Goal: Task Accomplishment & Management: Complete application form

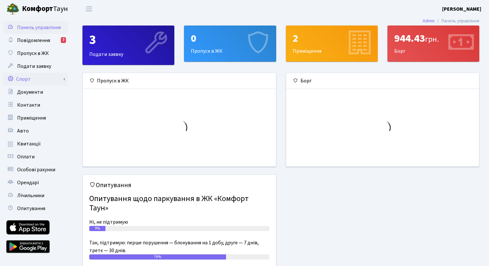
click at [34, 80] on link "Спорт" at bounding box center [35, 79] width 65 height 13
click at [27, 79] on link "Спорт" at bounding box center [35, 79] width 65 height 13
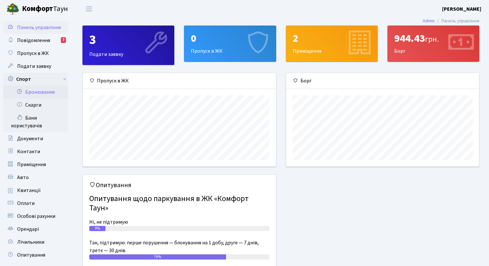
click at [34, 91] on link "Бронювання" at bounding box center [35, 92] width 65 height 13
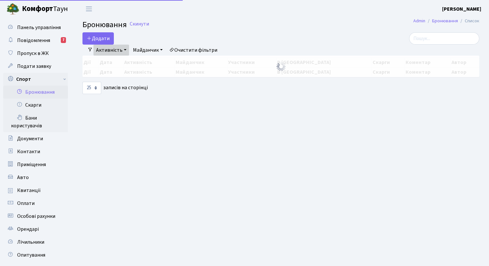
select select "25"
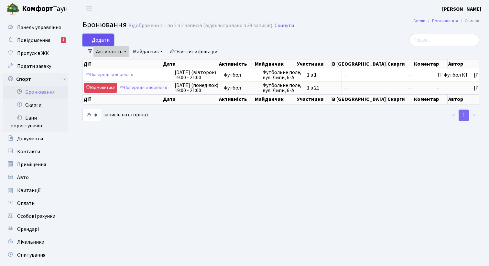
click at [110, 42] on button "Додати" at bounding box center [97, 40] width 31 height 12
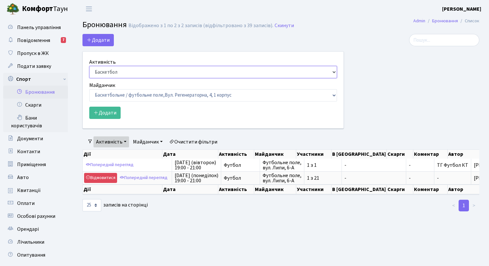
click at [113, 74] on select "Баскетбол Волейбол Йога Катання на роликах Настільний теніс Теніс Футбол Фітнес" at bounding box center [213, 72] width 248 height 12
select select "2"
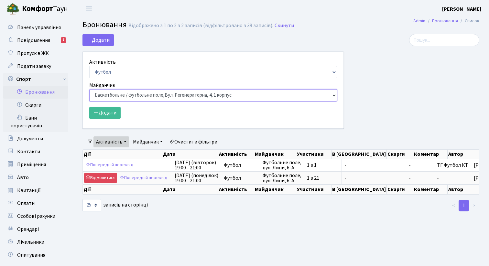
click at [115, 98] on select "Баскетбольне / футбольне поле, Вул. Регенераторна, 4, 1 корпус Баскетбольне пол…" at bounding box center [213, 95] width 248 height 12
select select "10"
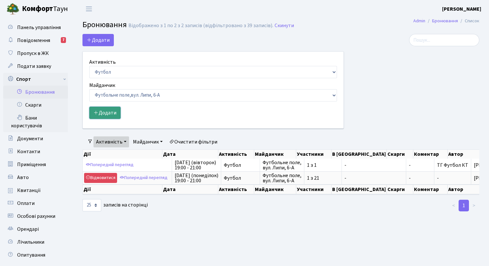
click at [109, 112] on button "Додати" at bounding box center [104, 113] width 31 height 12
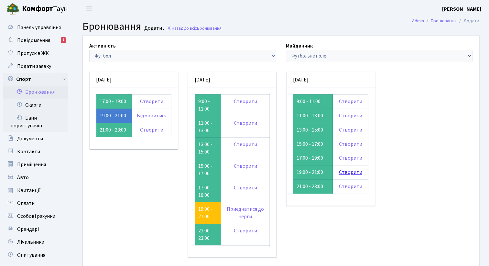
click at [349, 174] on link "Створити" at bounding box center [350, 172] width 23 height 7
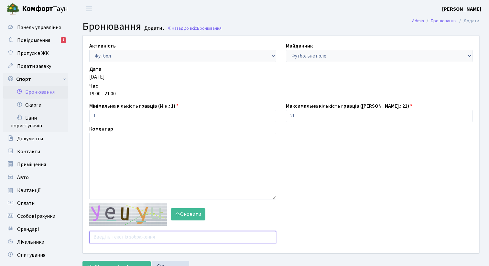
click at [128, 240] on input "text" at bounding box center [182, 237] width 187 height 12
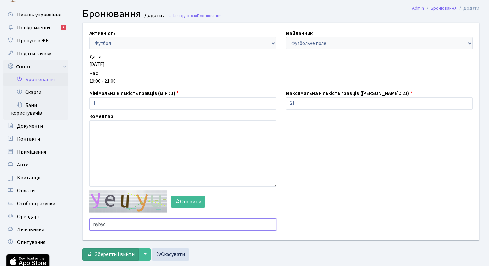
scroll to position [13, 0]
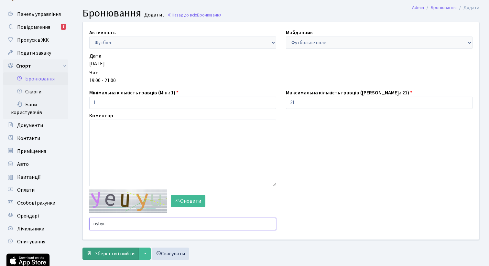
type input "nybyc"
click at [113, 253] on span "Зберегти і вийти" at bounding box center [115, 253] width 40 height 7
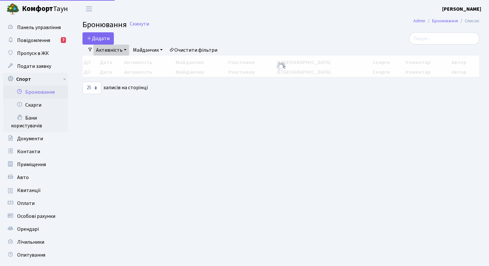
select select "25"
